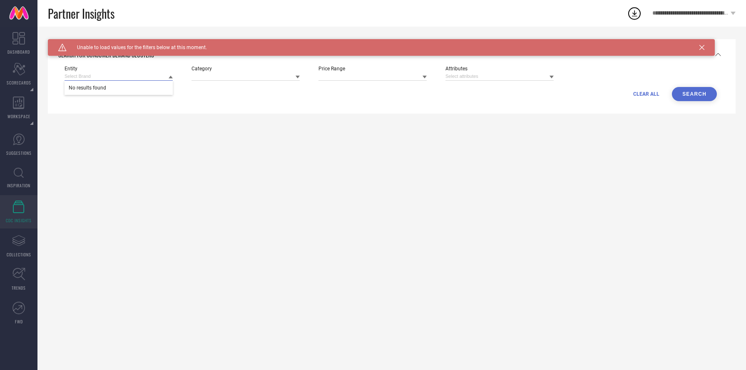
click at [124, 78] on input at bounding box center [119, 76] width 108 height 9
click at [701, 45] on icon at bounding box center [702, 47] width 5 height 5
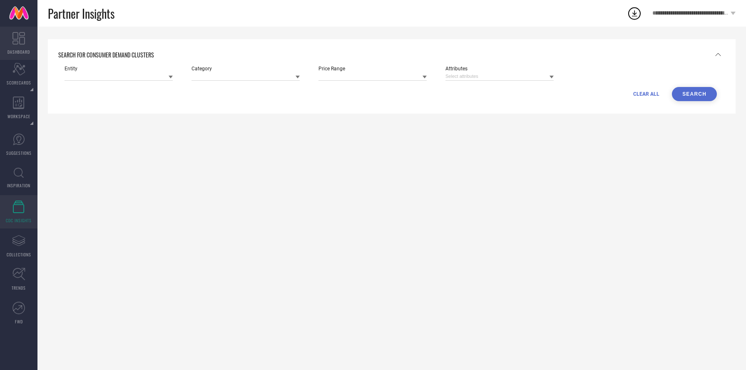
click at [19, 32] on icon at bounding box center [18, 38] width 12 height 12
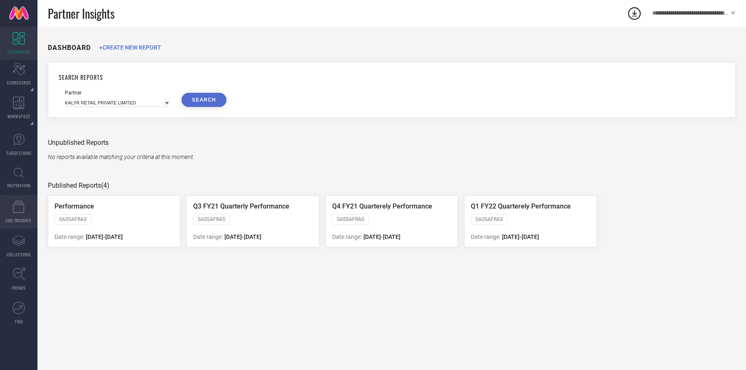
click at [13, 217] on span "CDC INSIGHTS" at bounding box center [19, 220] width 26 height 6
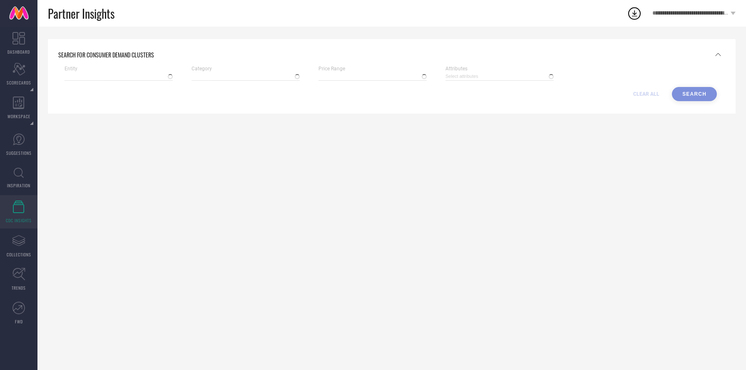
type input "ROADSTER"
type input "Men-Tshirts"
type input "₹ 800 - 1250"
click at [478, 79] on input at bounding box center [500, 76] width 108 height 9
click at [691, 90] on button "Search" at bounding box center [694, 94] width 45 height 14
